Goal: Task Accomplishment & Management: Manage account settings

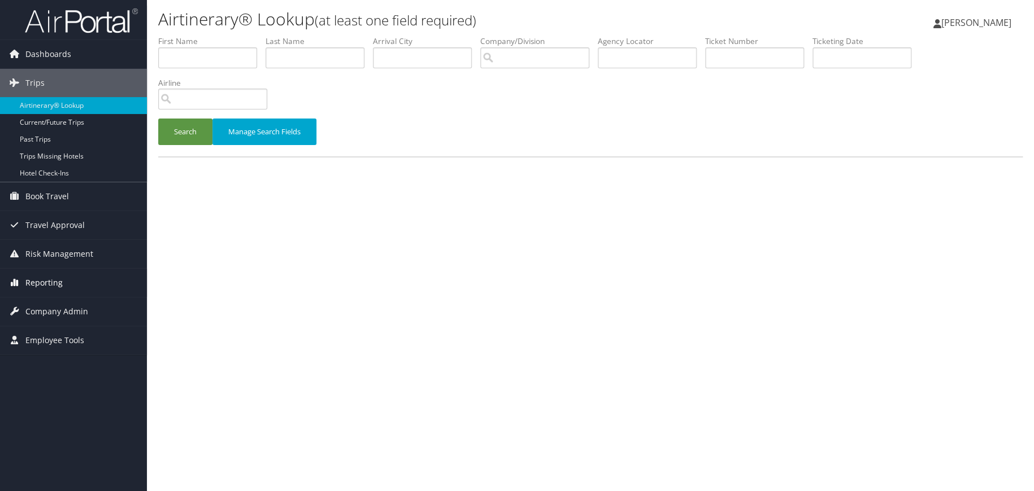
click at [51, 277] on span "Reporting" at bounding box center [43, 283] width 37 height 28
click at [46, 308] on span "Company Admin" at bounding box center [56, 312] width 63 height 28
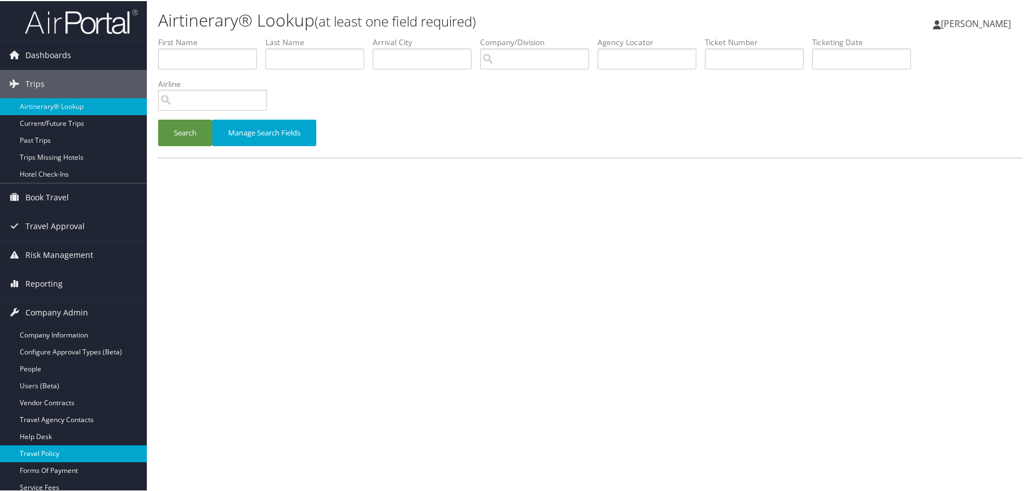
click at [48, 457] on link "Travel Policy" at bounding box center [73, 453] width 147 height 17
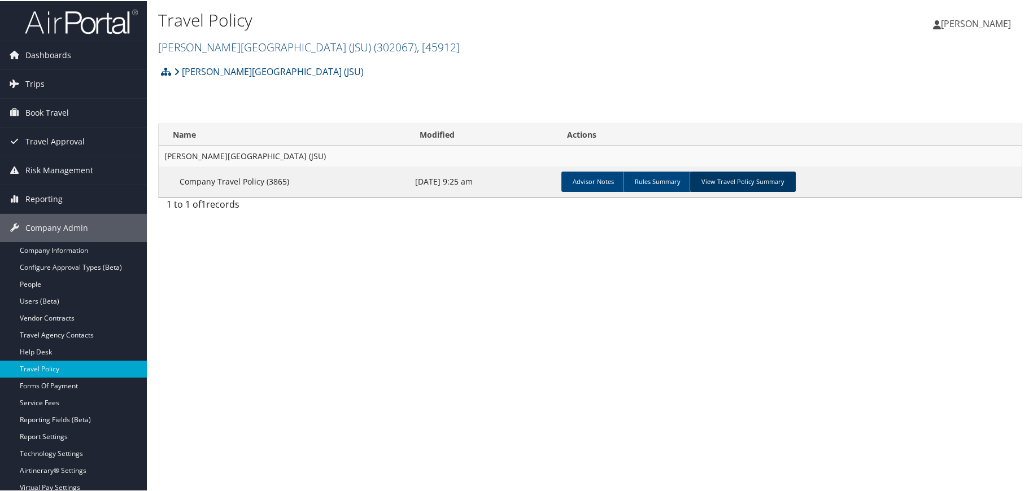
click at [757, 181] on link "View Travel Policy Summary" at bounding box center [743, 181] width 106 height 20
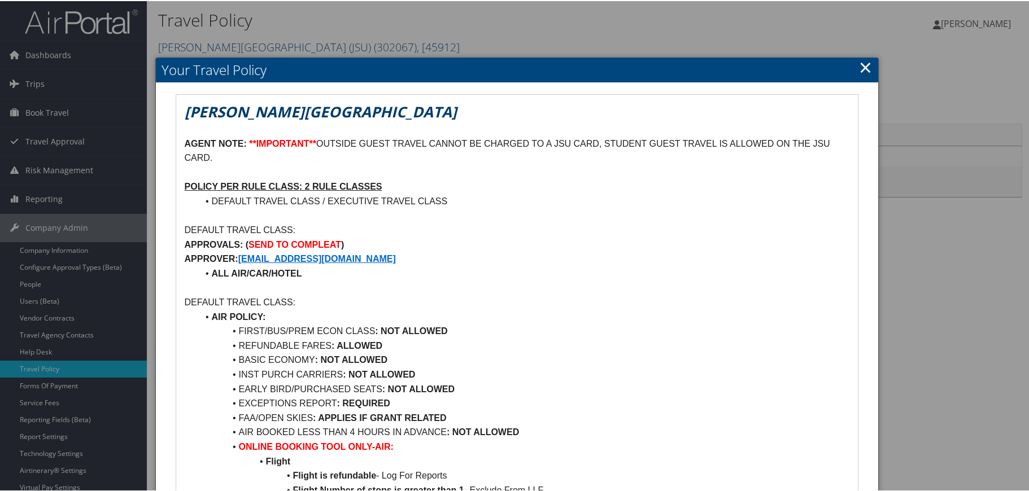
click at [49, 398] on div at bounding box center [517, 245] width 1034 height 491
click at [859, 63] on link "×" at bounding box center [865, 66] width 13 height 23
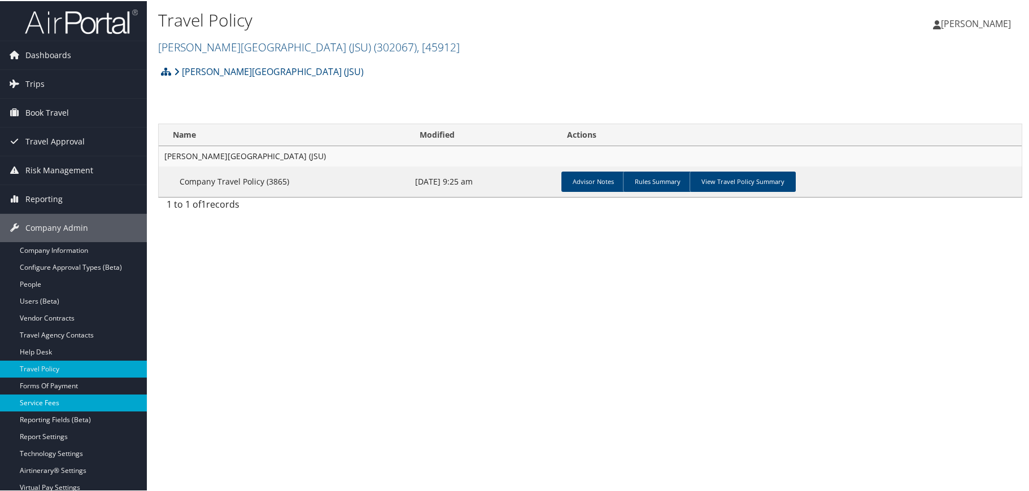
click at [53, 404] on link "Service Fees" at bounding box center [73, 402] width 147 height 17
